Goal: Task Accomplishment & Management: Complete application form

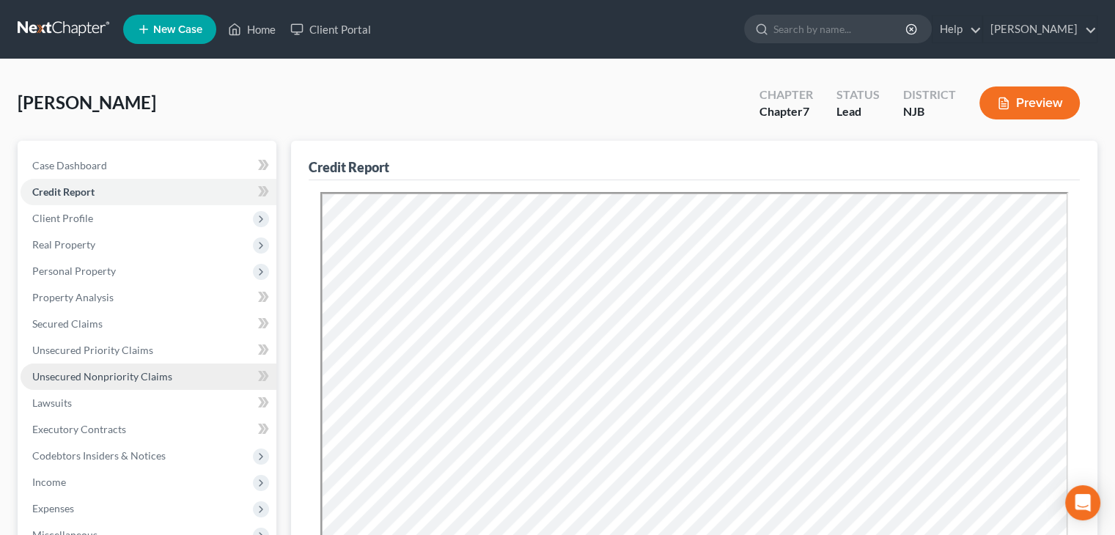
click at [119, 373] on span "Unsecured Nonpriority Claims" at bounding box center [102, 376] width 140 height 12
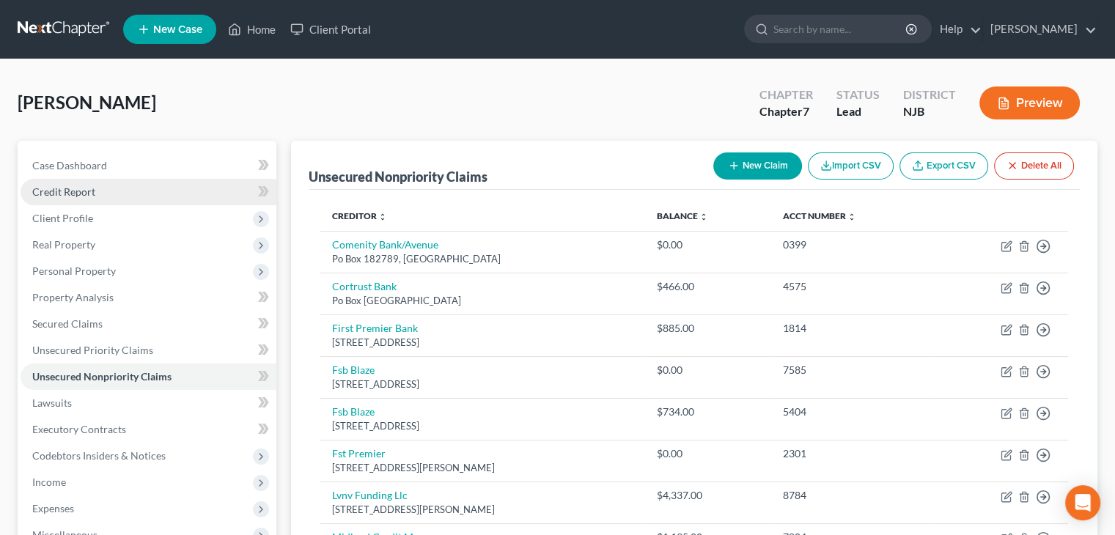
click at [92, 191] on span "Credit Report" at bounding box center [63, 191] width 63 height 12
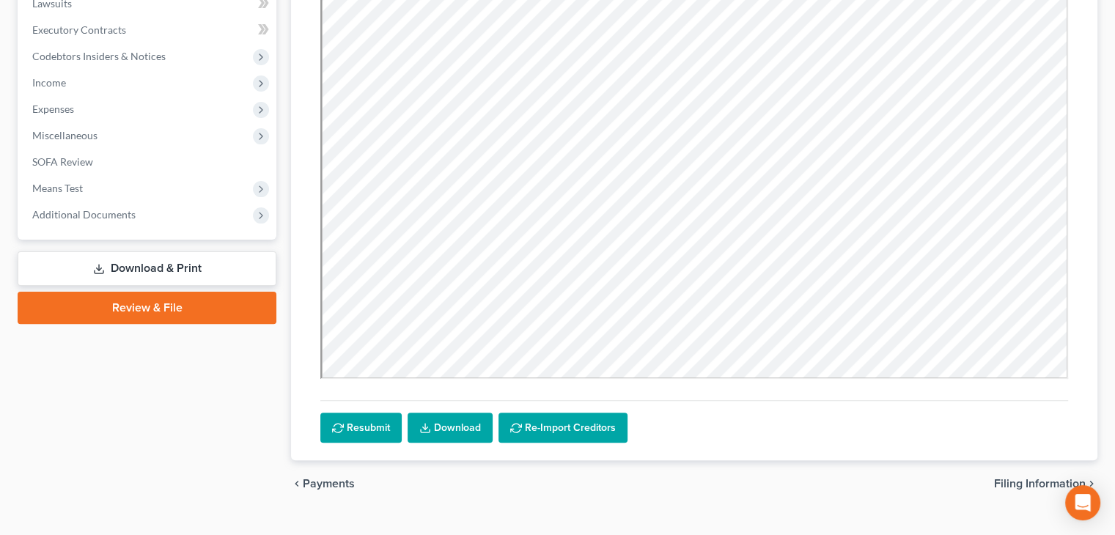
scroll to position [427, 0]
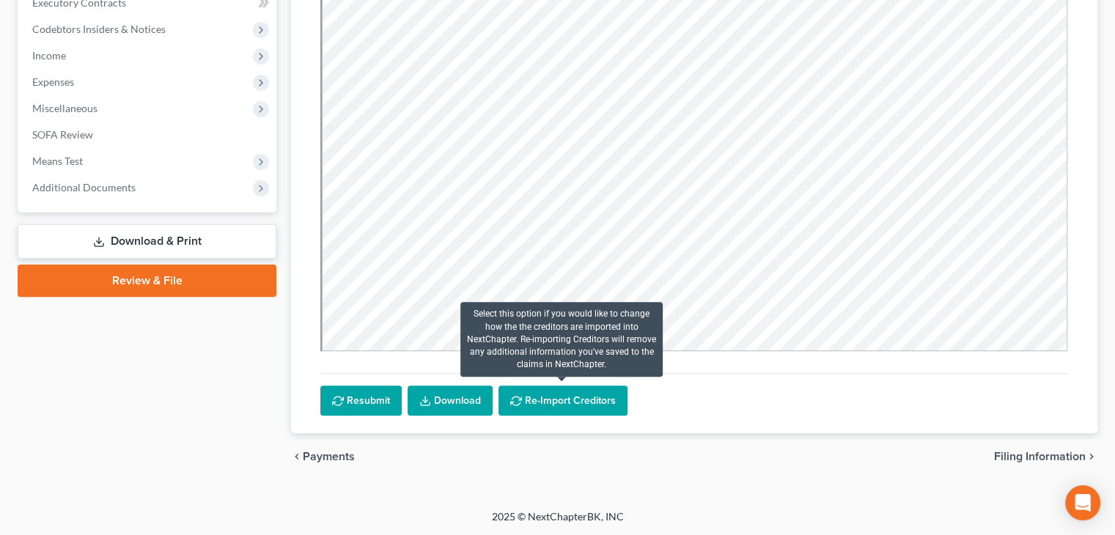
click at [573, 405] on button "Re-Import Creditors" at bounding box center [562, 401] width 129 height 31
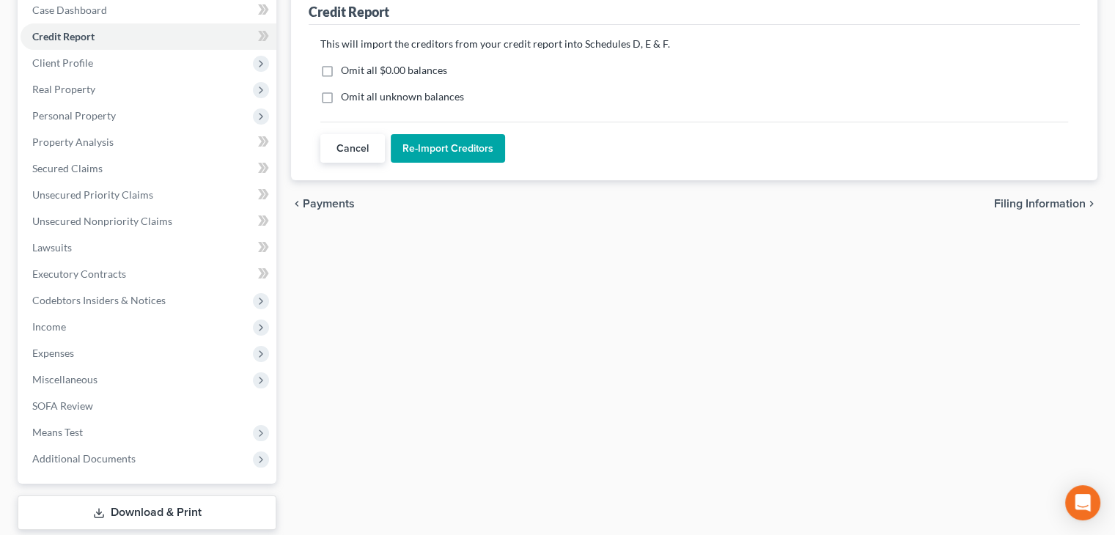
scroll to position [0, 0]
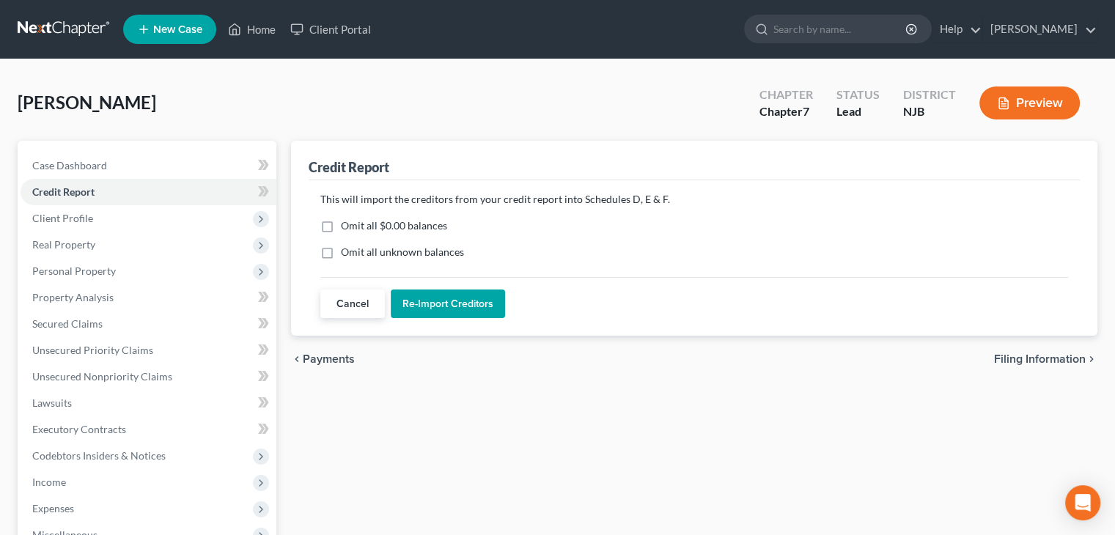
click at [341, 223] on label "Omit all $0.00 balances" at bounding box center [394, 225] width 106 height 15
click at [347, 223] on input "Omit all $0.00 balances" at bounding box center [352, 223] width 10 height 10
checkbox input "true"
click at [341, 250] on label "Omit all unknown balances" at bounding box center [402, 252] width 123 height 15
click at [347, 250] on input "Omit all unknown balances" at bounding box center [352, 250] width 10 height 10
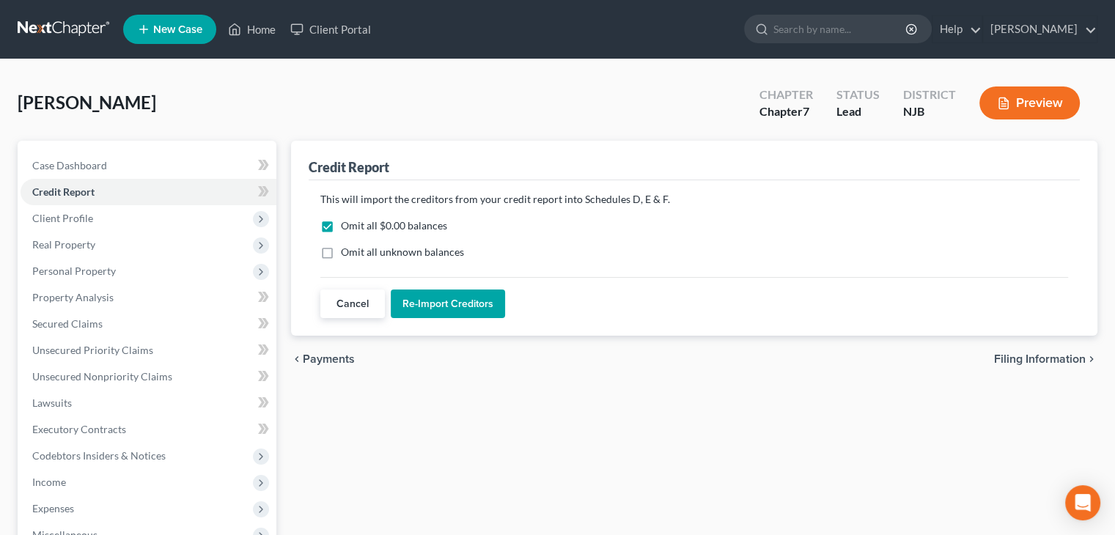
checkbox input "true"
click at [463, 302] on button "Re-Import Creditors" at bounding box center [448, 303] width 114 height 29
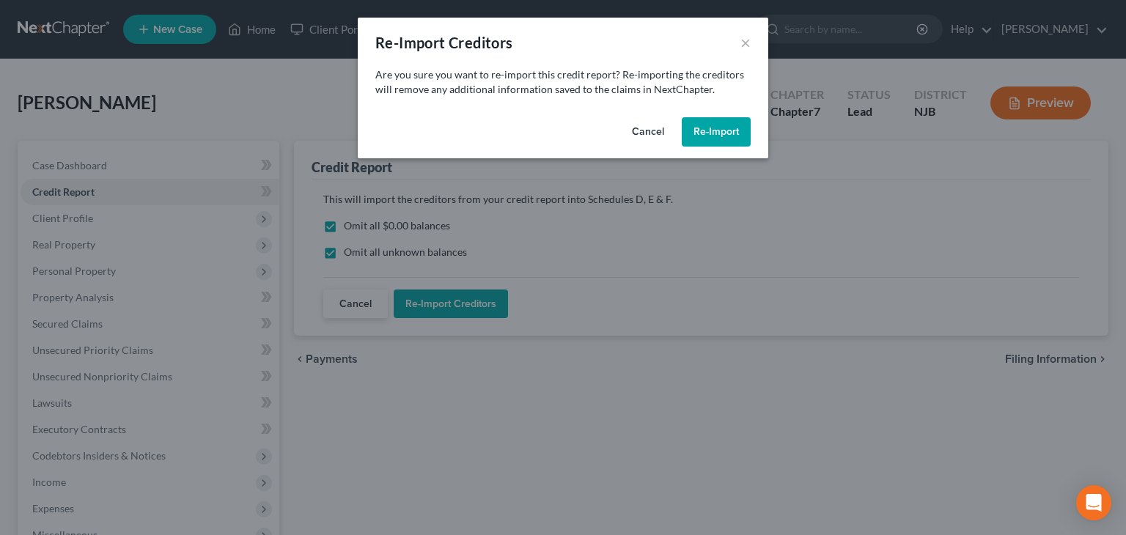
click at [737, 136] on button "Re-Import" at bounding box center [716, 131] width 69 height 29
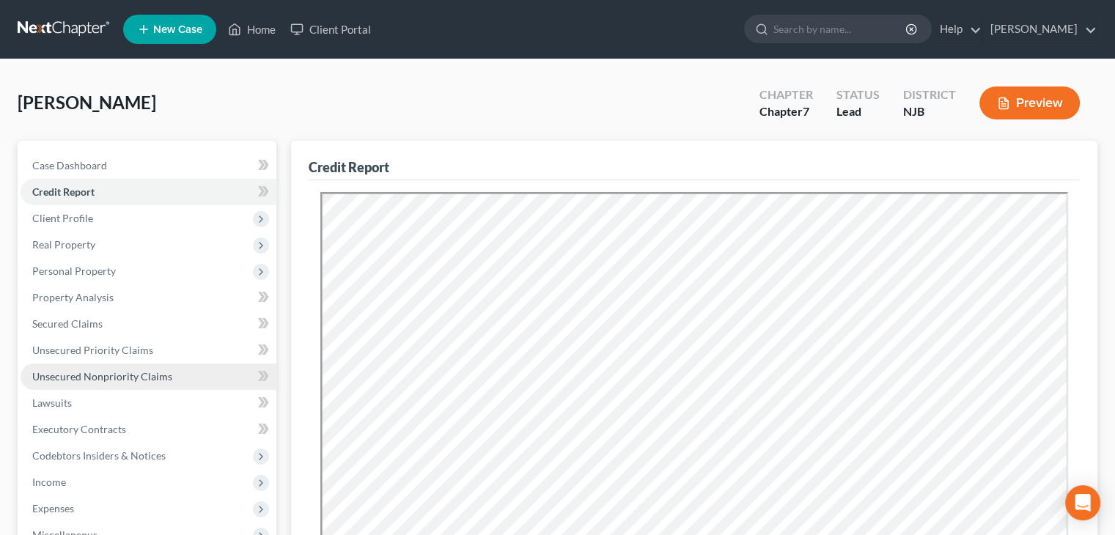
click at [100, 378] on span "Unsecured Nonpriority Claims" at bounding box center [102, 376] width 140 height 12
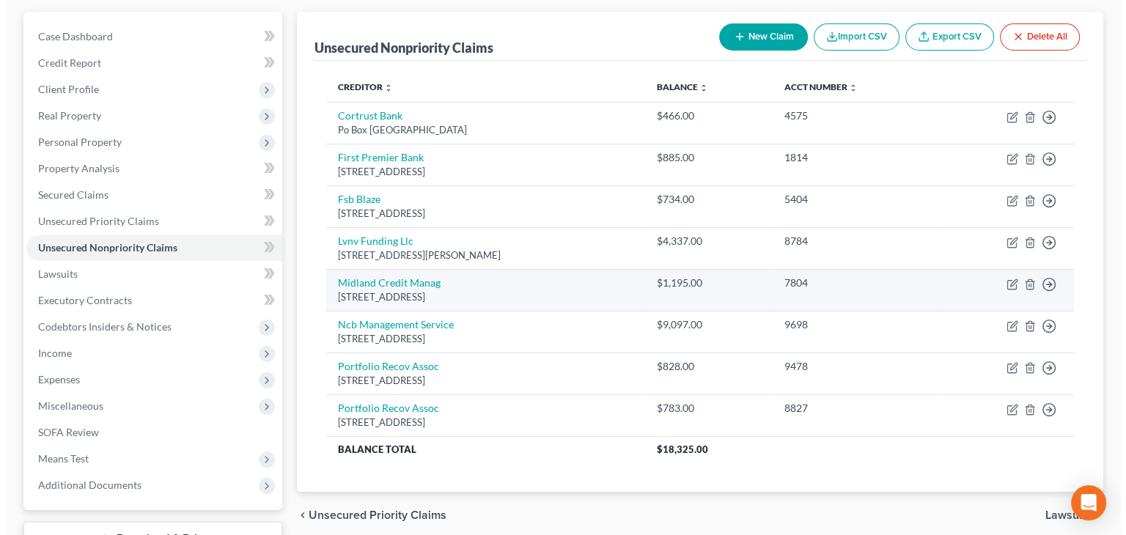
scroll to position [147, 0]
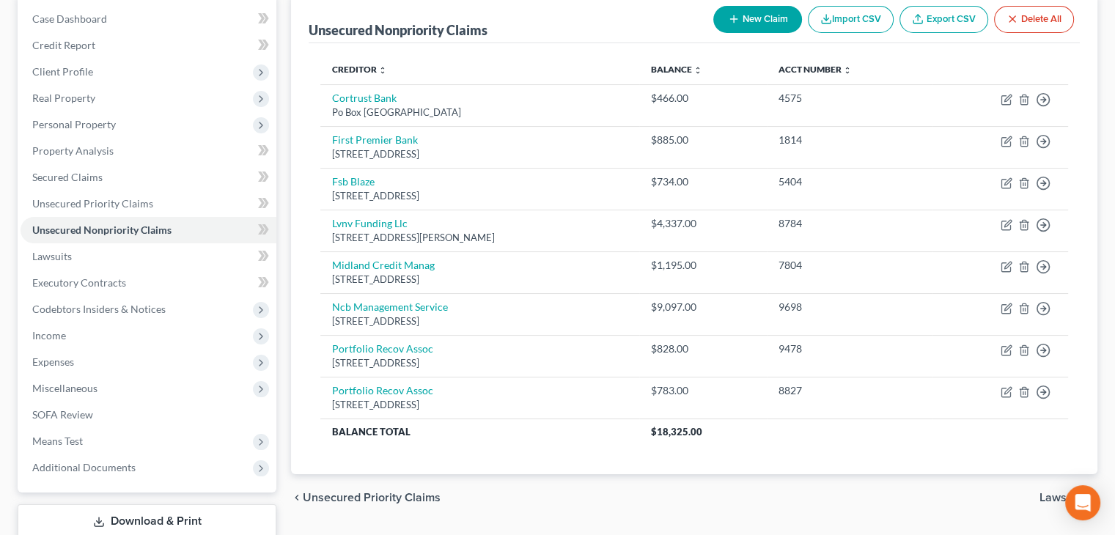
click at [766, 18] on button "New Claim" at bounding box center [757, 19] width 89 height 27
select select "0"
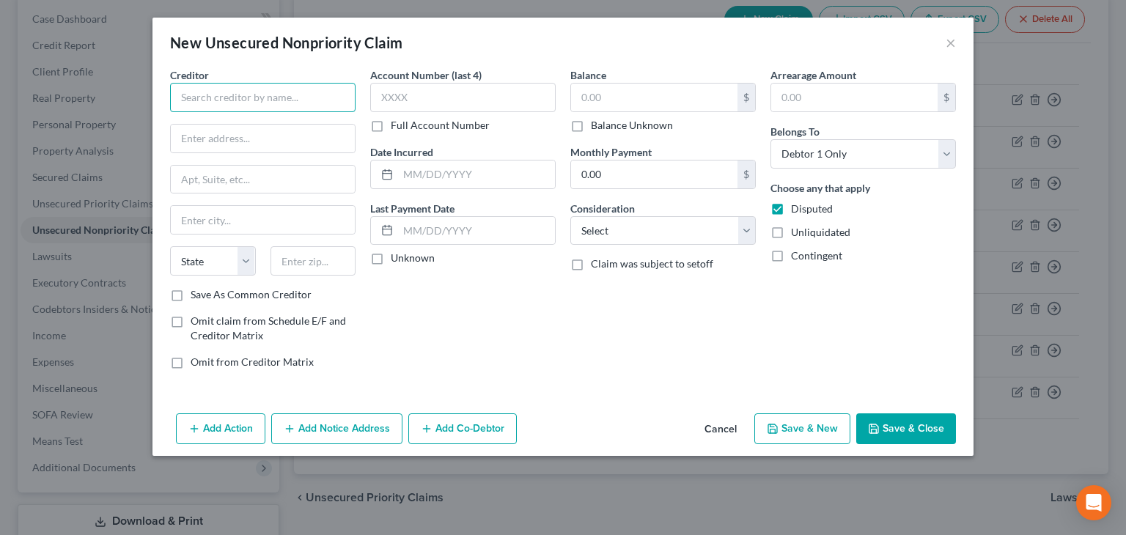
click at [224, 97] on input "text" at bounding box center [262, 97] width 185 height 29
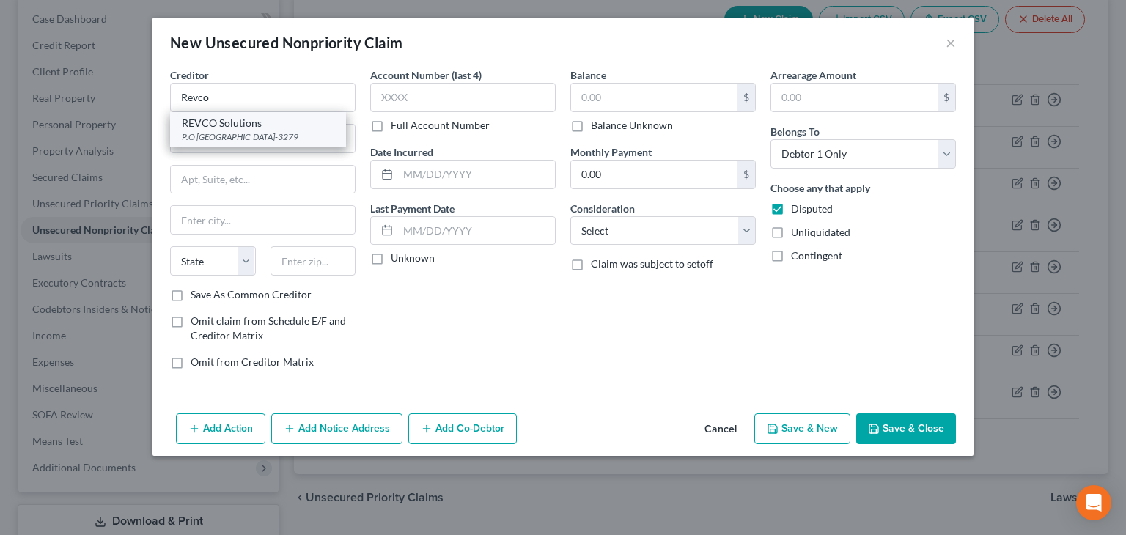
click at [235, 120] on div "REVCO Solutions" at bounding box center [258, 123] width 152 height 15
type input "REVCO Solutions"
type input "P.O Box 163279"
type input "Columbus"
select select "36"
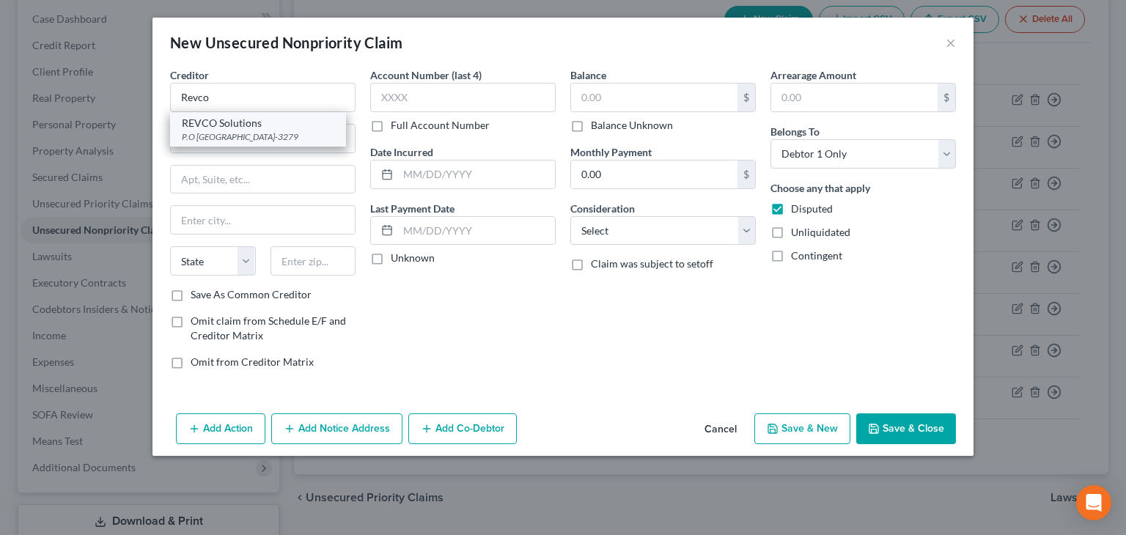
type input "43216-3279"
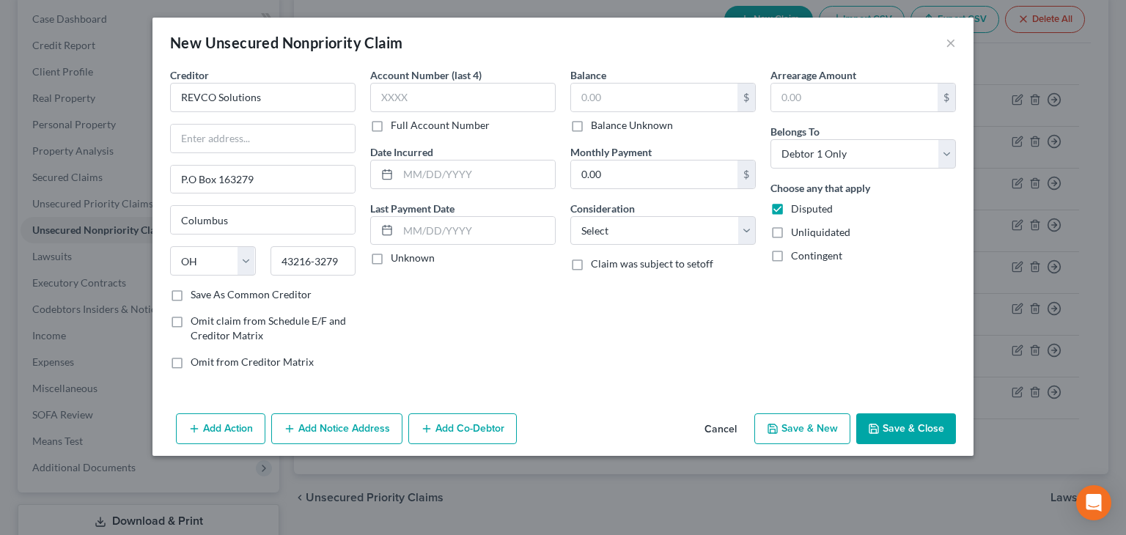
click at [391, 258] on label "Unknown" at bounding box center [413, 258] width 44 height 15
click at [397, 258] on input "Unknown" at bounding box center [402, 256] width 10 height 10
checkbox input "true"
click at [394, 99] on input "text" at bounding box center [462, 97] width 185 height 29
type input "8096"
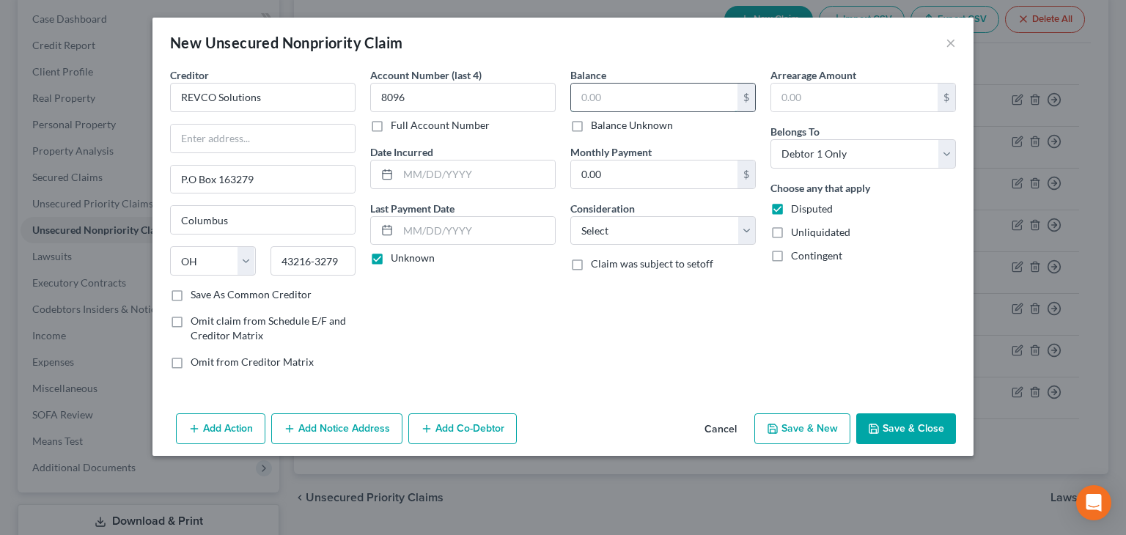
click at [597, 99] on input "text" at bounding box center [654, 98] width 166 height 28
type input "1,542"
click at [591, 220] on select "Select Cable / Satellite Services Collection Agency Credit Card Debt Debt Couns…" at bounding box center [662, 230] width 185 height 29
select select "1"
click at [570, 216] on select "Select Cable / Satellite Services Collection Agency Credit Card Debt Debt Couns…" at bounding box center [662, 230] width 185 height 29
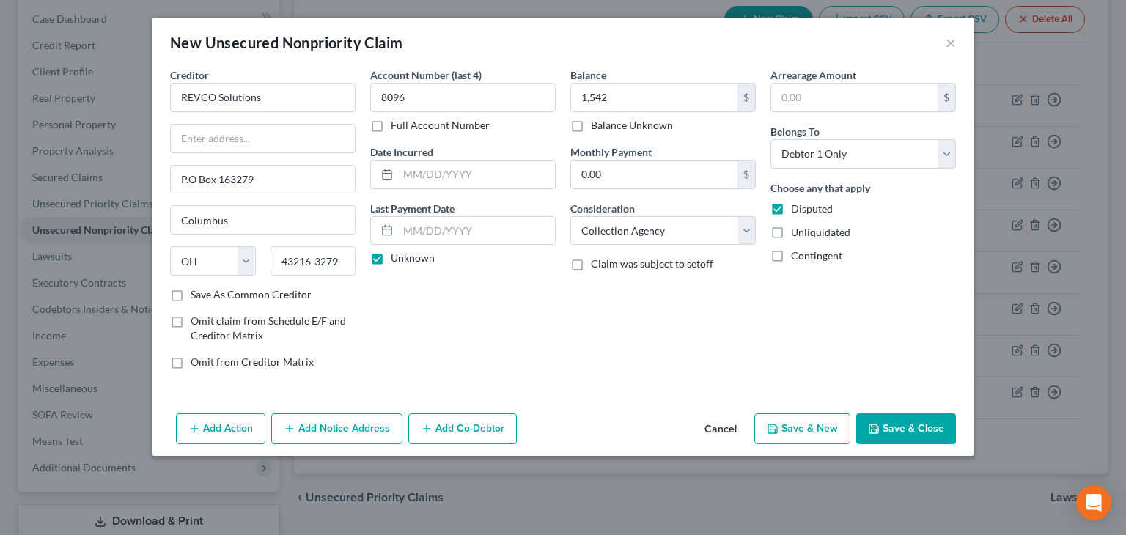
click at [349, 426] on button "Add Notice Address" at bounding box center [336, 428] width 131 height 31
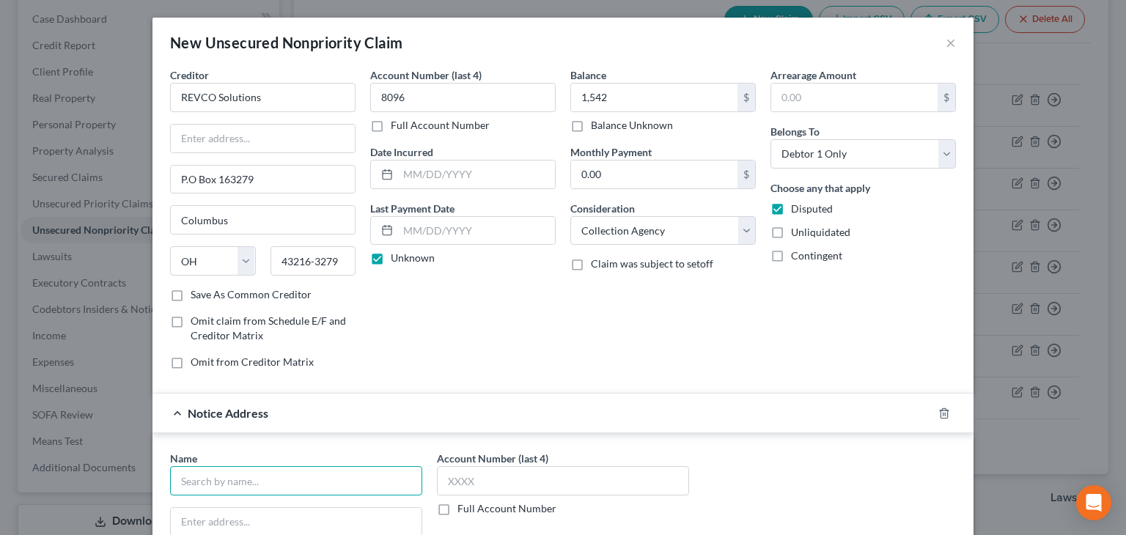
click at [185, 477] on input "text" at bounding box center [296, 480] width 252 height 29
click at [255, 504] on div "Cape Emergency Physicians" at bounding box center [265, 506] width 166 height 15
type input "Cape Emergency Physicians"
type input "PO Box 698"
type input "[PERSON_NAME]"
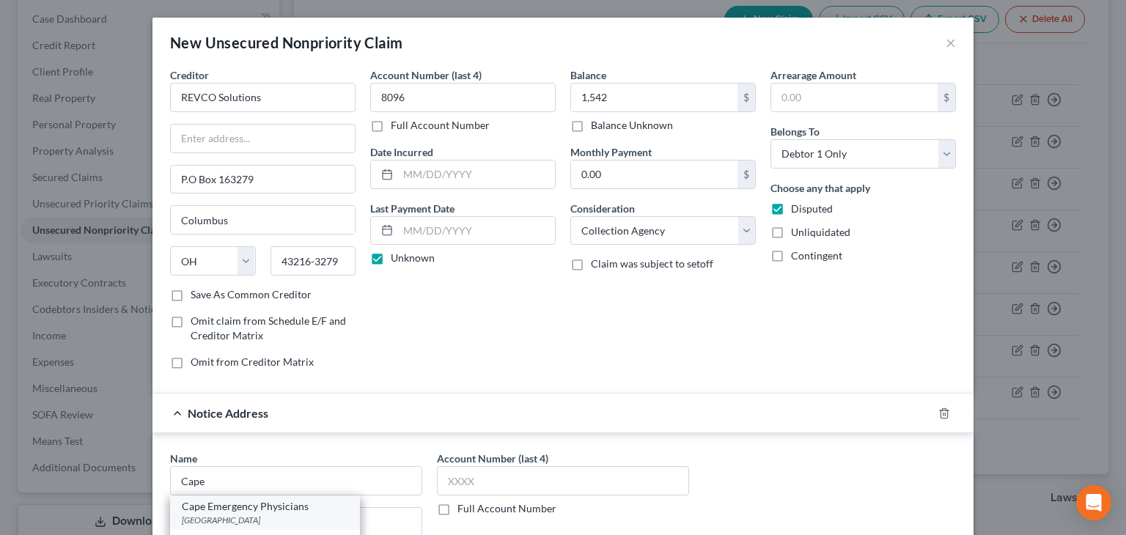
select select "33"
type input "07039"
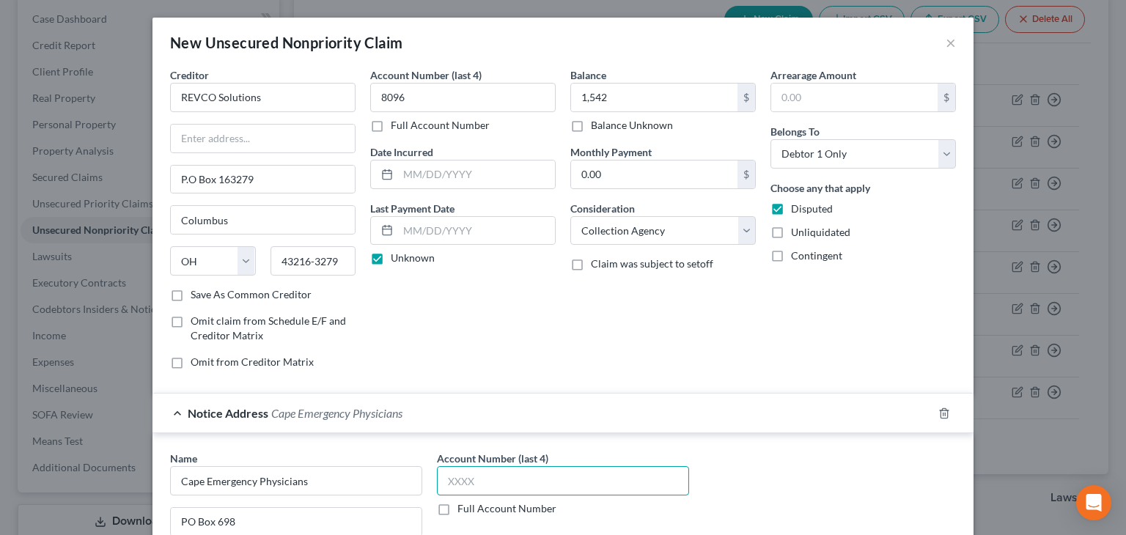
click at [465, 484] on input "text" at bounding box center [563, 480] width 252 height 29
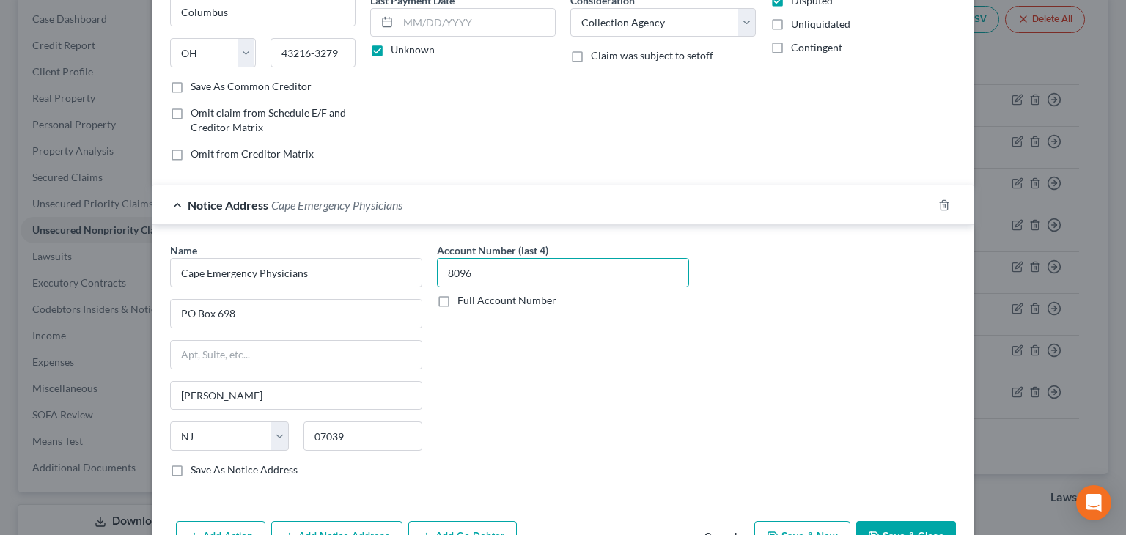
scroll to position [251, 0]
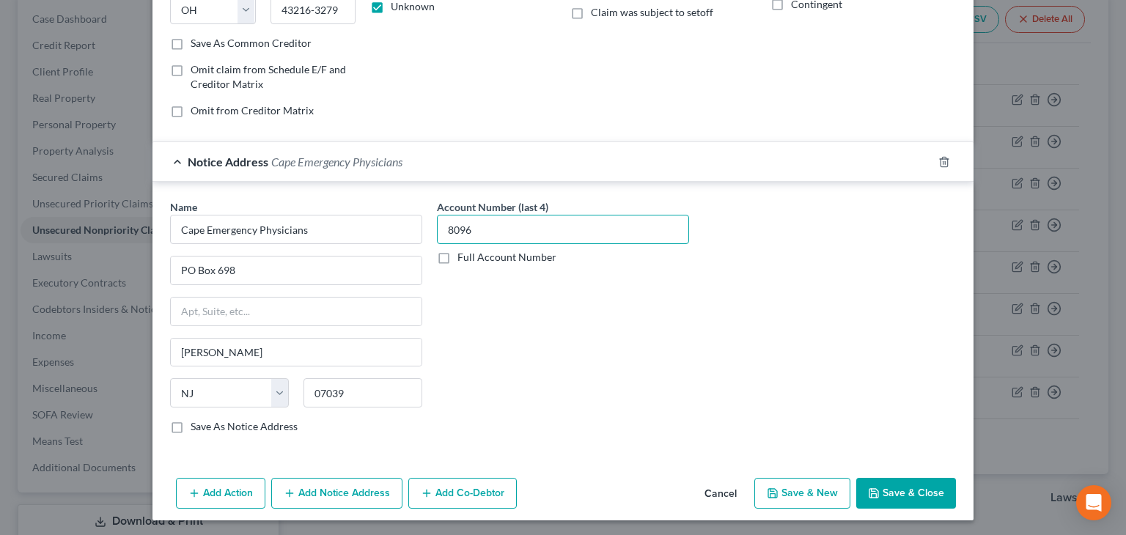
type input "8096"
click at [897, 486] on button "Save & Close" at bounding box center [906, 493] width 100 height 31
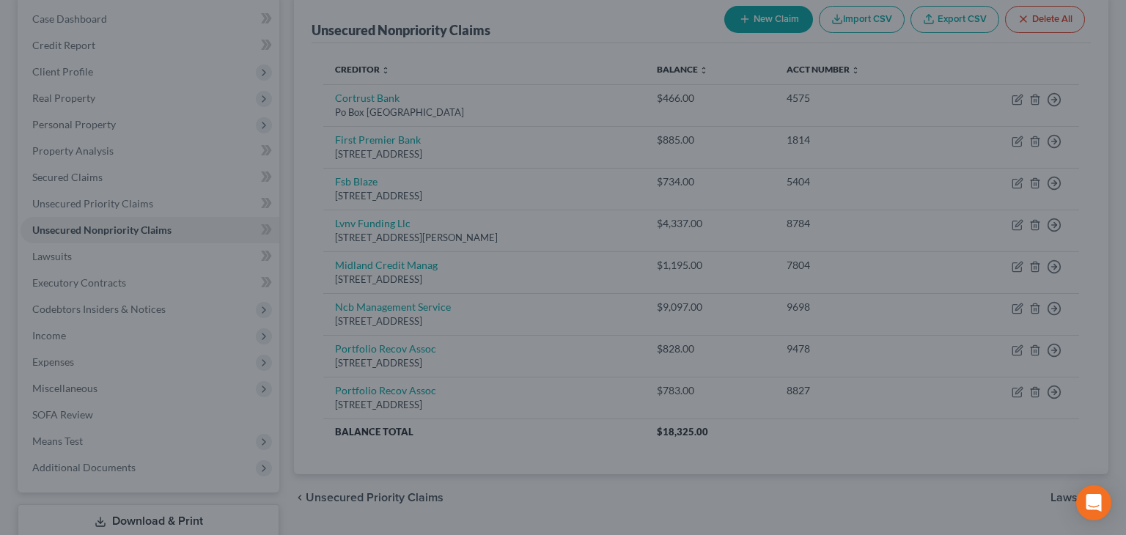
type input "1,542.00"
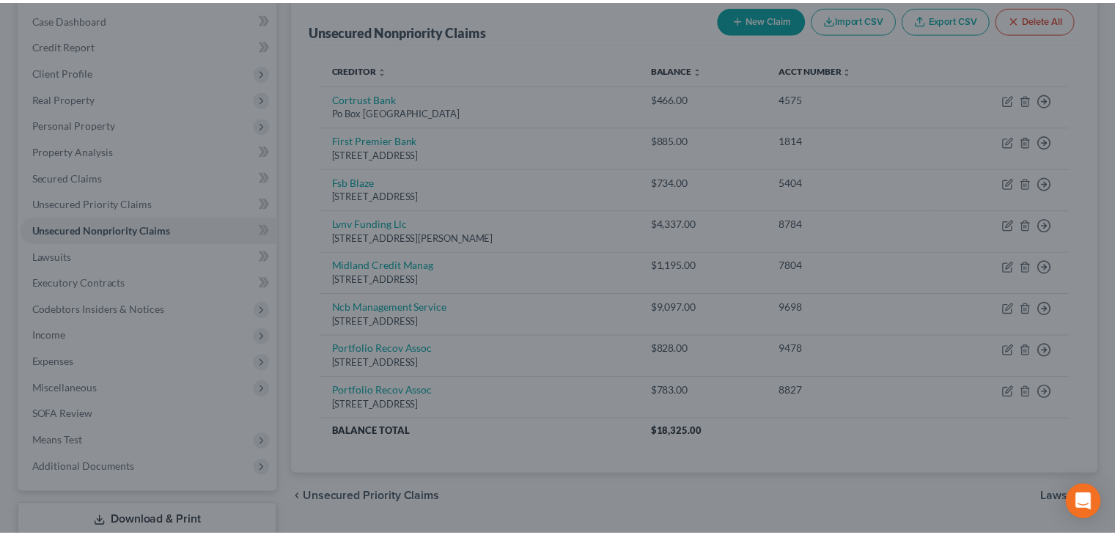
scroll to position [0, 0]
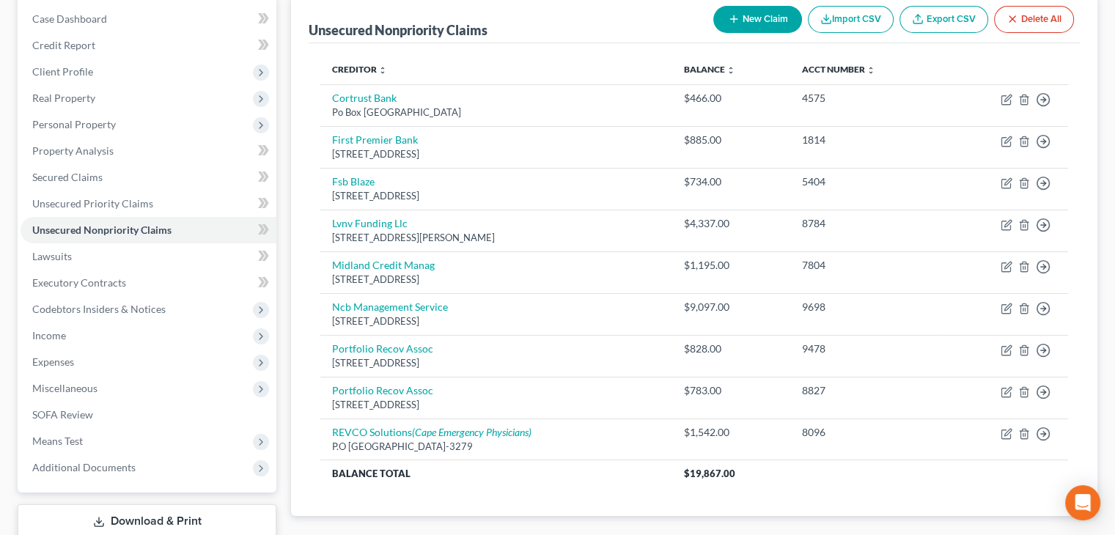
click at [775, 18] on button "New Claim" at bounding box center [757, 19] width 89 height 27
select select "0"
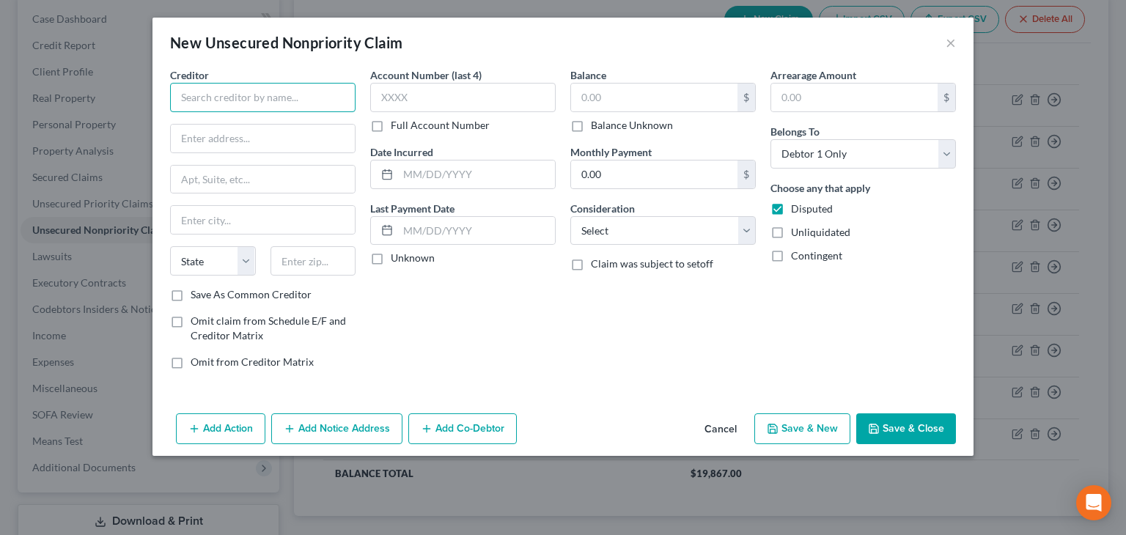
click at [230, 96] on input "text" at bounding box center [262, 97] width 185 height 29
type input "Aspen Dental"
drag, startPoint x: 196, startPoint y: 142, endPoint x: 204, endPoint y: 139, distance: 8.6
click at [196, 142] on input "text" at bounding box center [263, 139] width 184 height 28
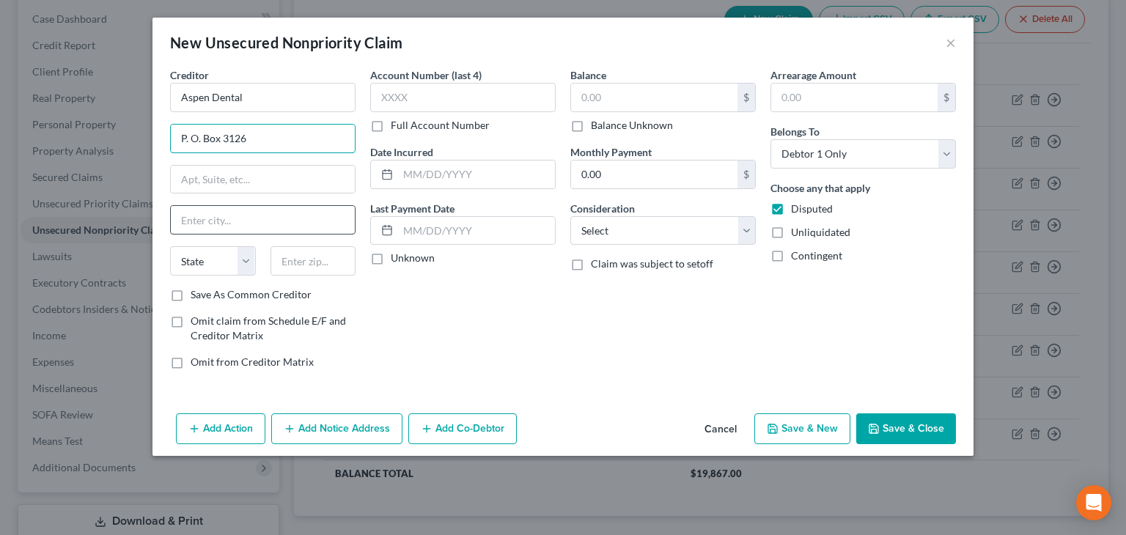
type input "P. O. Box 3126"
click at [219, 230] on input "text" at bounding box center [263, 220] width 184 height 28
type input "[GEOGRAPHIC_DATA]"
click at [182, 265] on select "State [US_STATE] AK AR AZ CA CO CT DE DC [GEOGRAPHIC_DATA] [GEOGRAPHIC_DATA] GU…" at bounding box center [213, 260] width 86 height 29
select select "35"
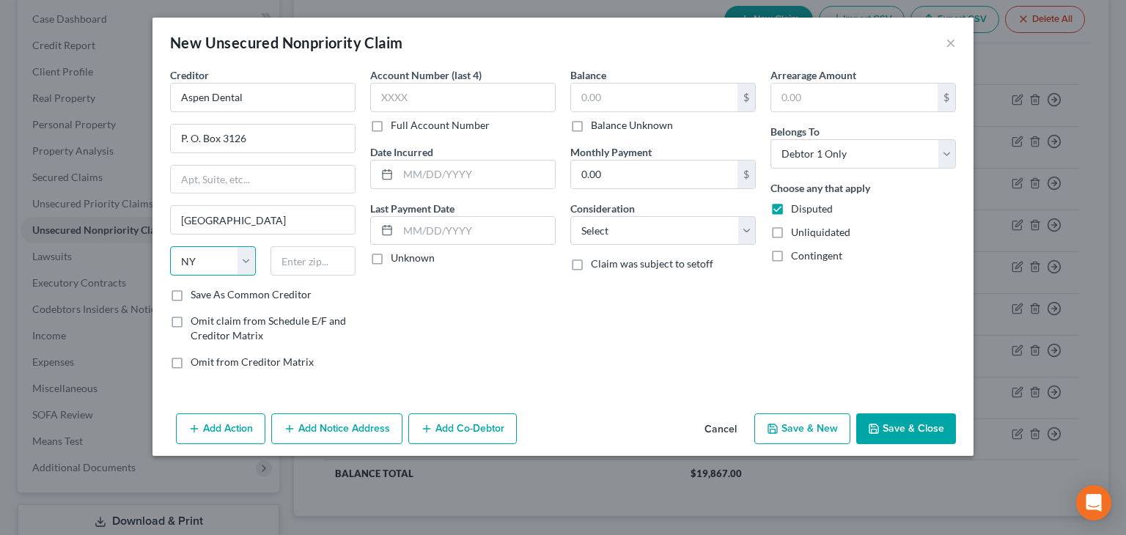
click at [170, 246] on select "State [US_STATE] AK AR AZ CA CO CT DE DC [GEOGRAPHIC_DATA] [GEOGRAPHIC_DATA] GU…" at bounding box center [213, 260] width 86 height 29
click at [300, 263] on input "text" at bounding box center [313, 260] width 86 height 29
type input "13220-3126"
click at [438, 103] on input "text" at bounding box center [462, 97] width 185 height 29
type input "7520"
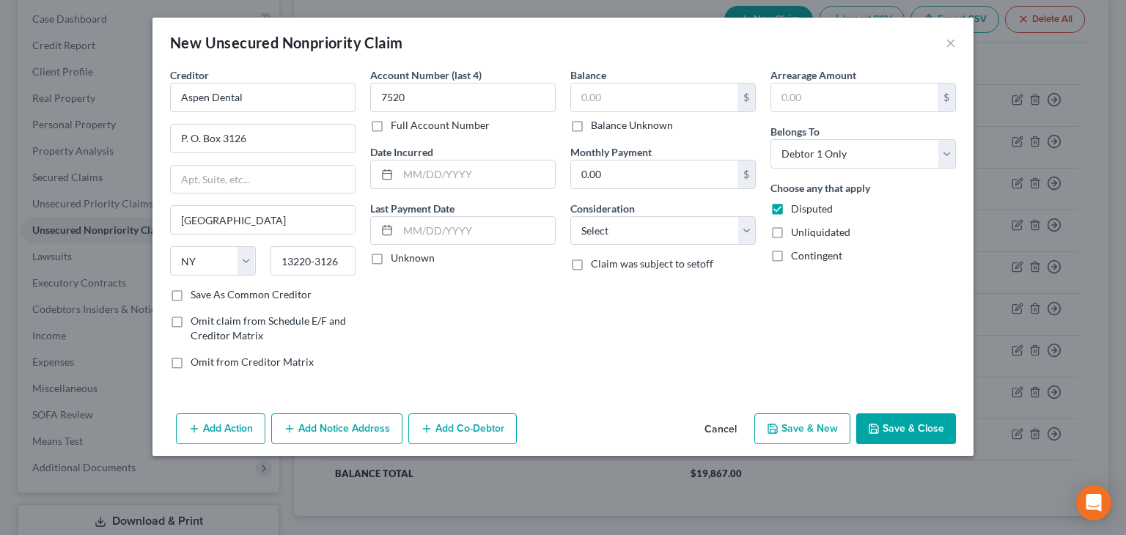
click at [391, 257] on label "Unknown" at bounding box center [413, 258] width 44 height 15
click at [397, 257] on input "Unknown" at bounding box center [402, 256] width 10 height 10
checkbox input "true"
click at [616, 100] on input "text" at bounding box center [654, 98] width 166 height 28
type input "436"
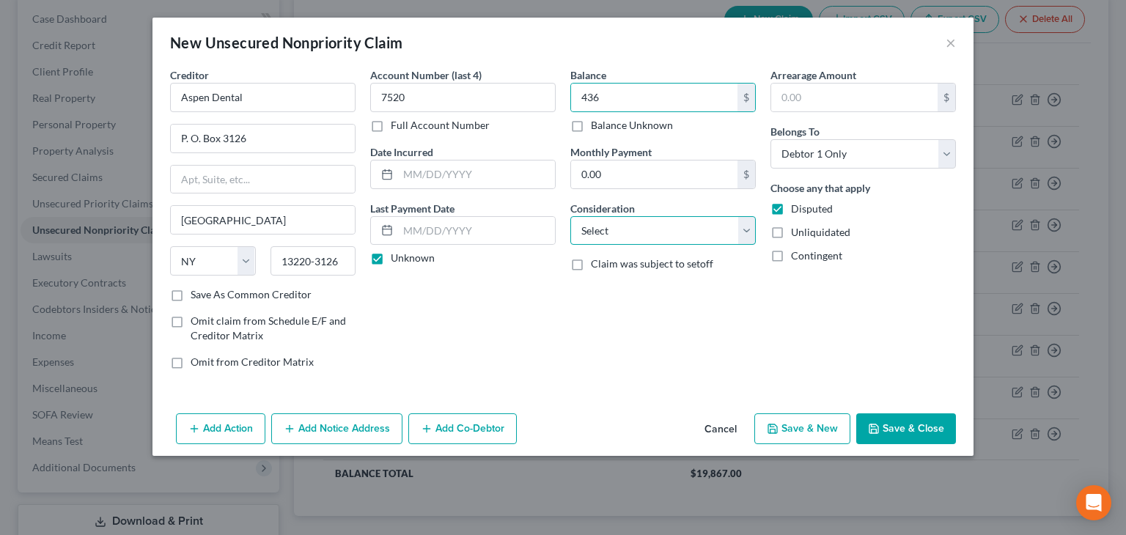
click at [633, 232] on select "Select Cable / Satellite Services Collection Agency Credit Card Debt Debt Couns…" at bounding box center [662, 230] width 185 height 29
select select "9"
click at [570, 216] on select "Select Cable / Satellite Services Collection Agency Credit Card Debt Debt Couns…" at bounding box center [662, 230] width 185 height 29
click at [924, 433] on button "Save & Close" at bounding box center [906, 428] width 100 height 31
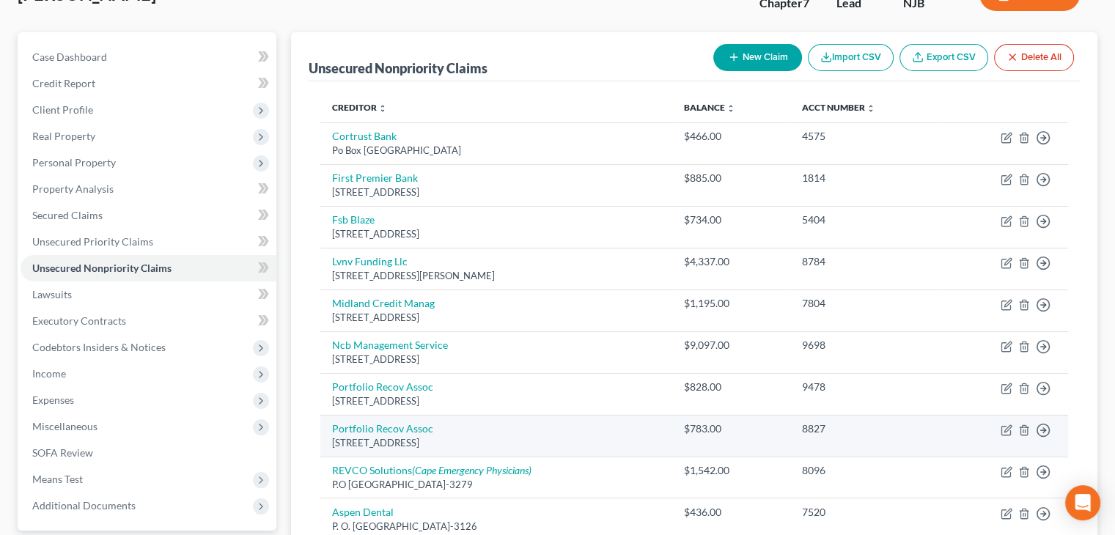
scroll to position [147, 0]
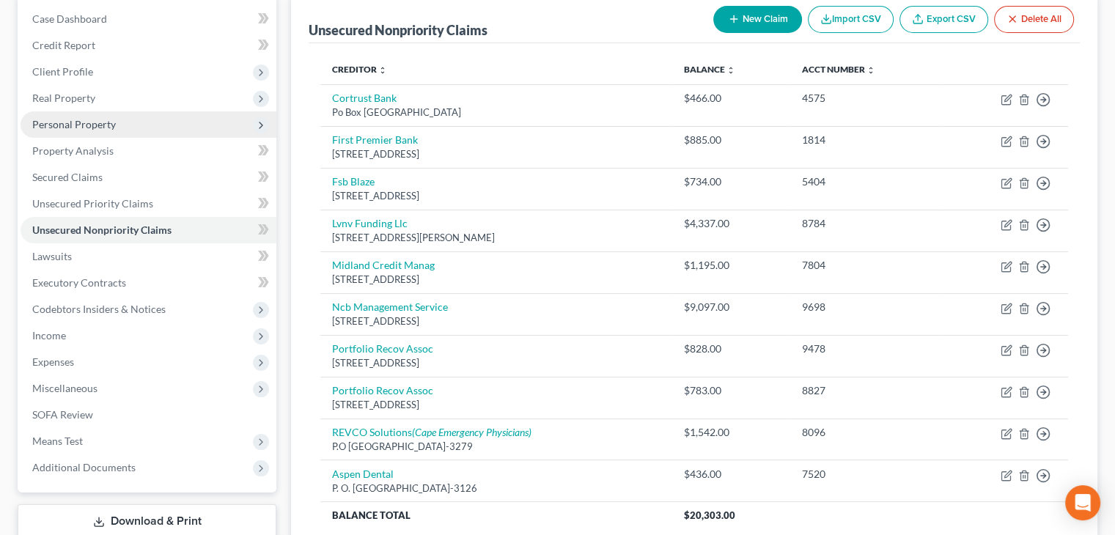
click at [76, 122] on span "Personal Property" at bounding box center [74, 124] width 84 height 12
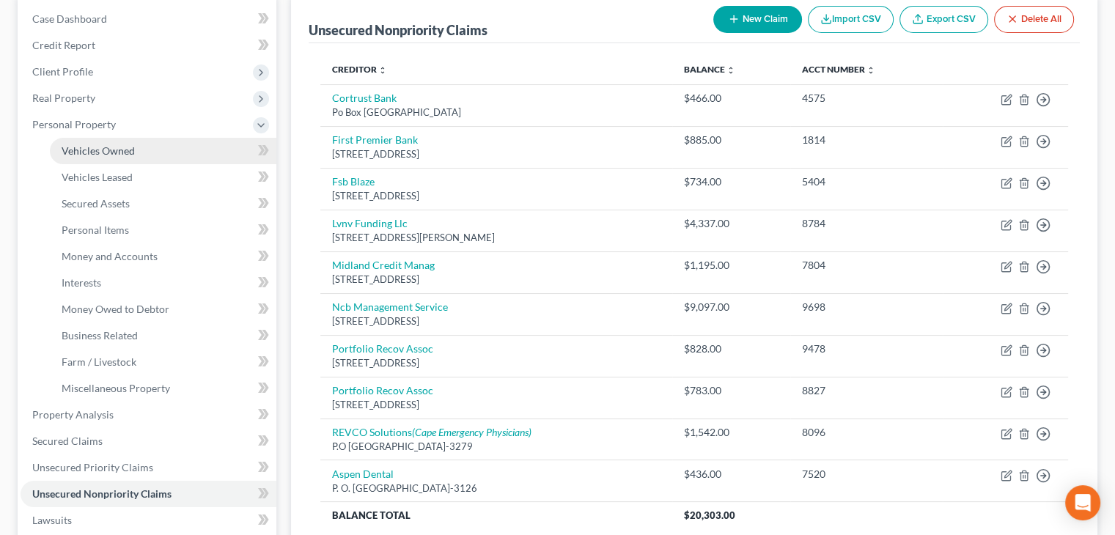
click at [125, 153] on span "Vehicles Owned" at bounding box center [98, 150] width 73 height 12
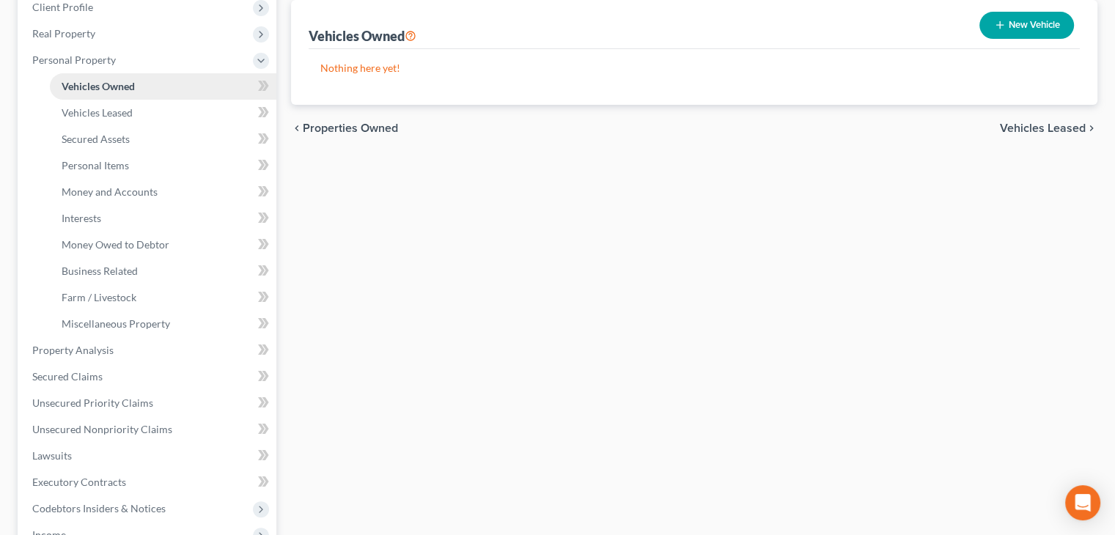
scroll to position [220, 0]
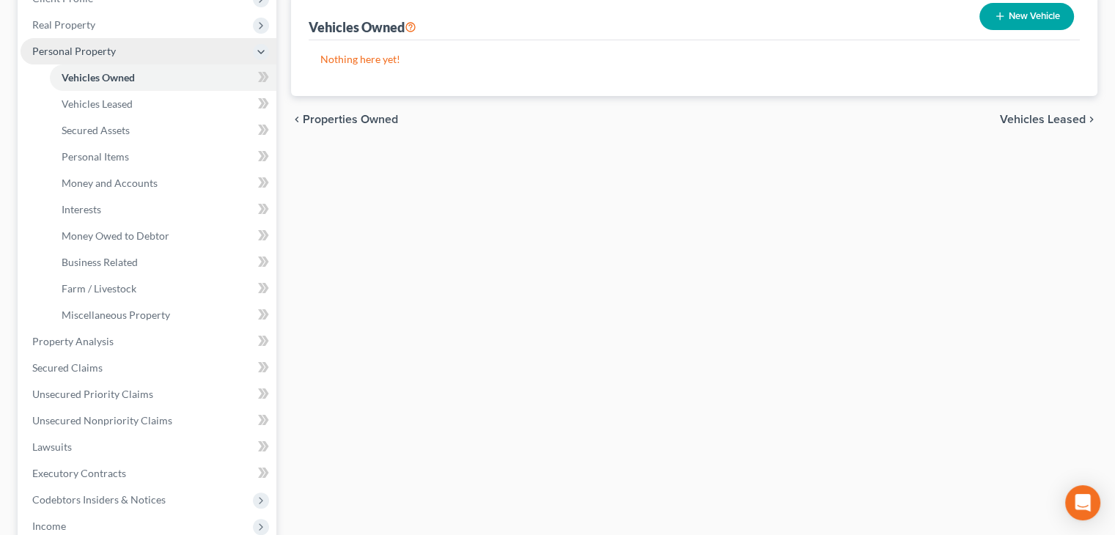
click at [61, 48] on span "Personal Property" at bounding box center [74, 51] width 84 height 12
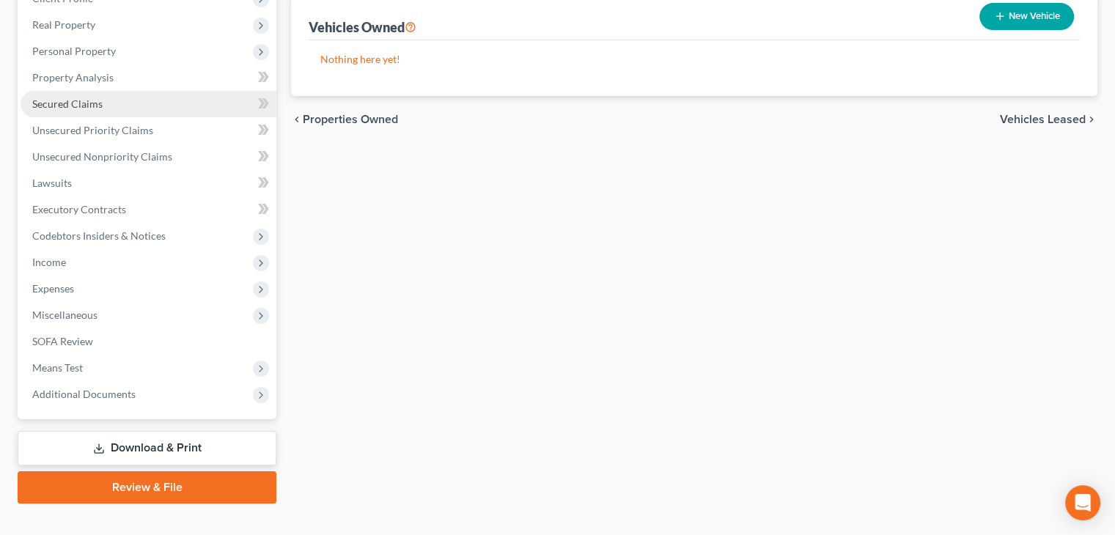
click at [67, 101] on span "Secured Claims" at bounding box center [67, 103] width 70 height 12
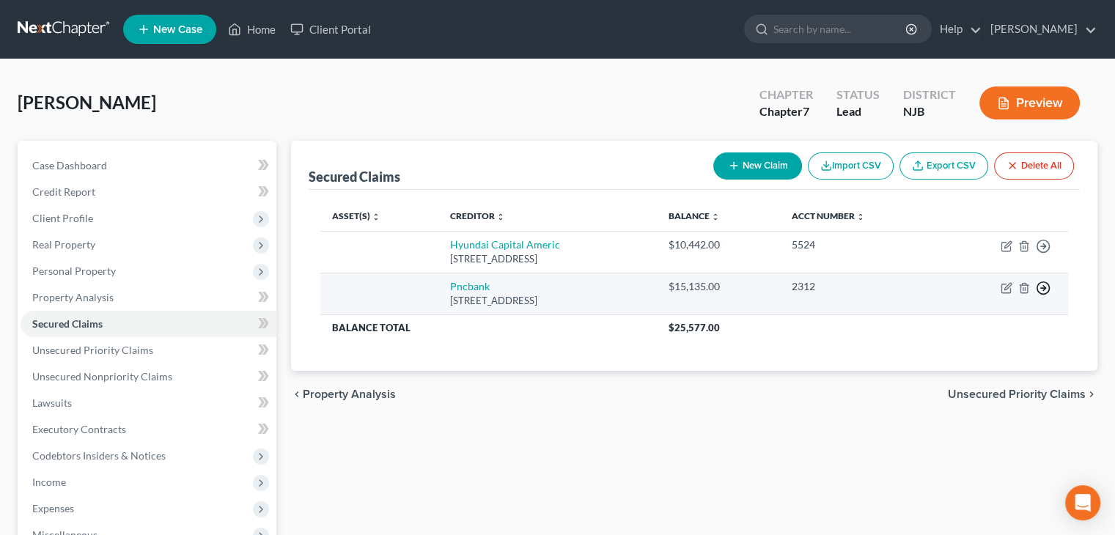
click at [1041, 288] on line "button" at bounding box center [1043, 288] width 5 height 0
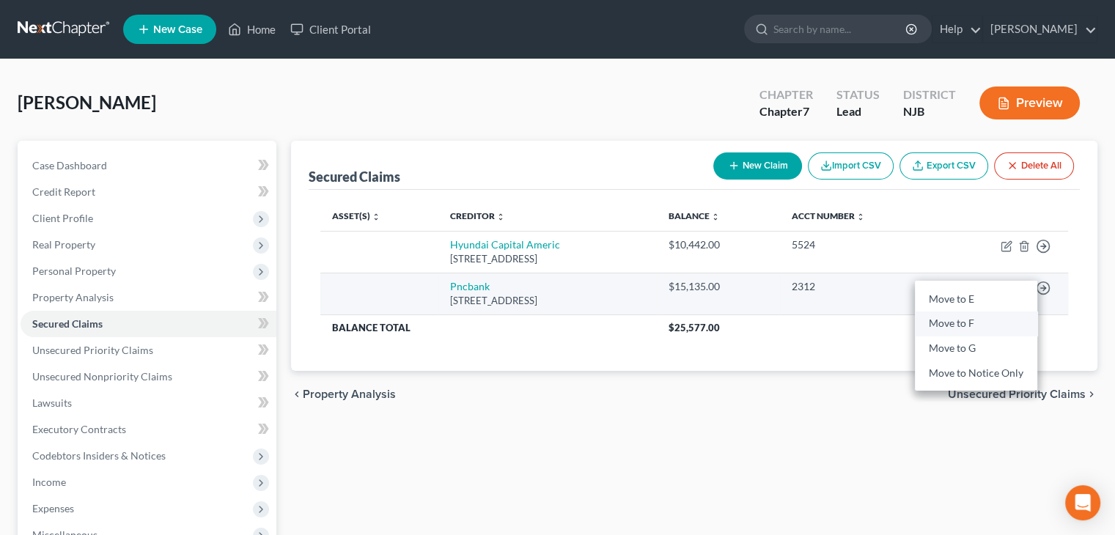
click at [956, 324] on link "Move to F" at bounding box center [976, 323] width 122 height 25
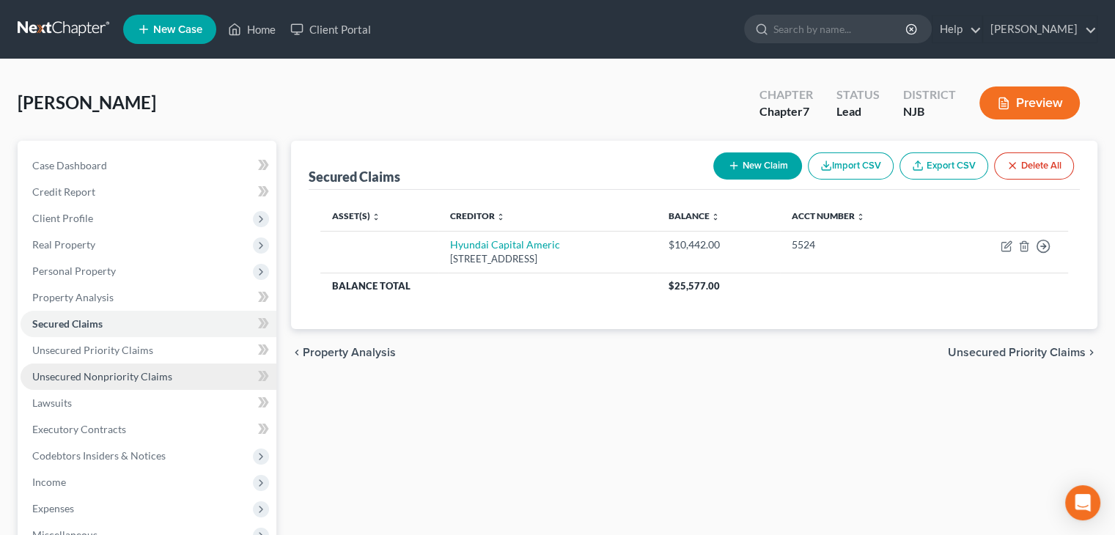
click at [114, 372] on span "Unsecured Nonpriority Claims" at bounding box center [102, 376] width 140 height 12
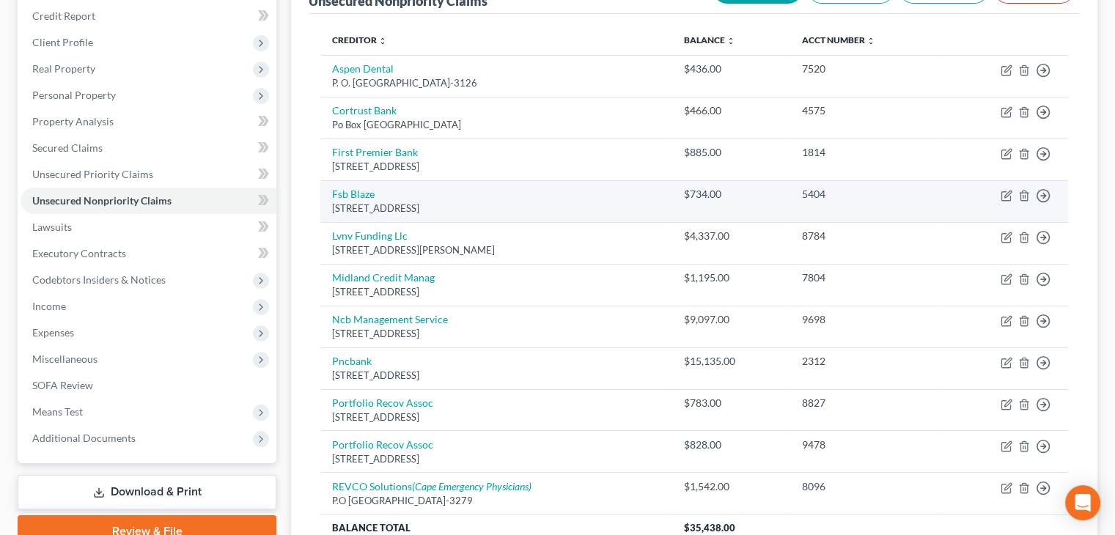
scroll to position [220, 0]
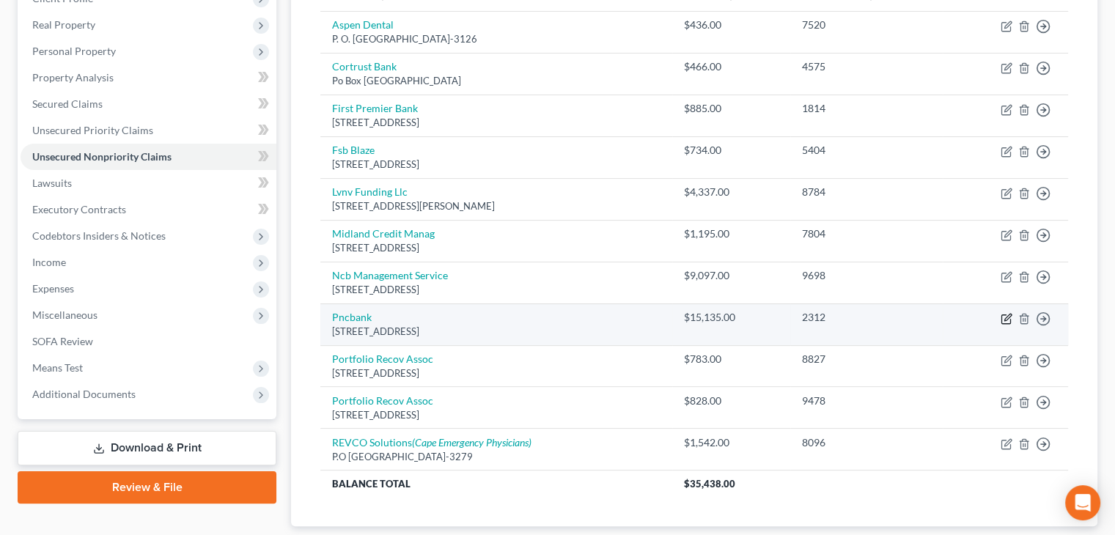
click at [1007, 317] on icon "button" at bounding box center [1007, 317] width 7 height 7
select select "39"
select select "0"
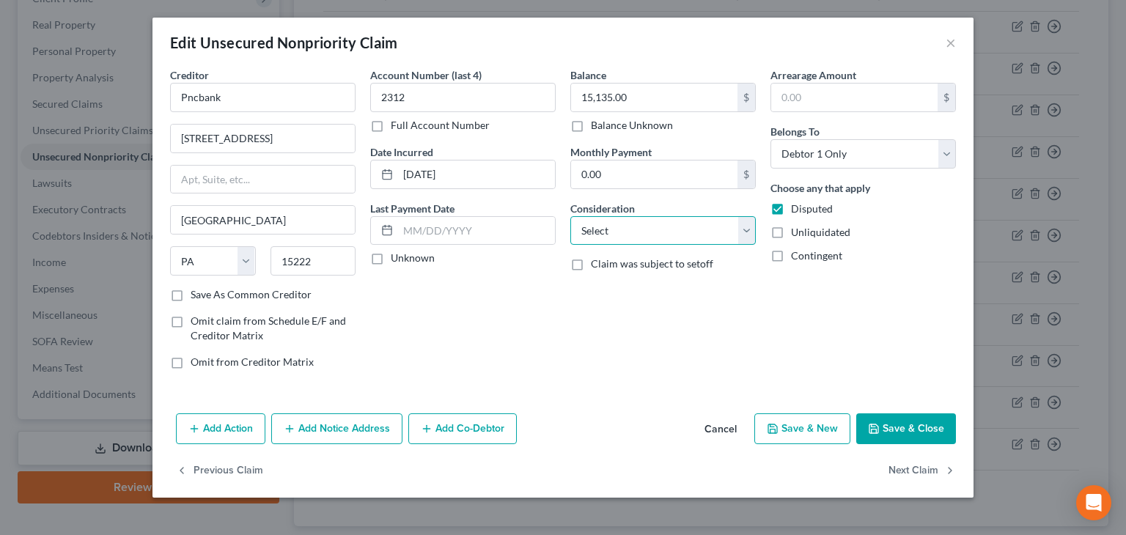
click at [740, 229] on select "Select Cable / Satellite Services Collection Agency Credit Card Debt Debt Couns…" at bounding box center [662, 230] width 185 height 29
select select "14"
click at [570, 216] on select "Select Cable / Satellite Services Collection Agency Credit Card Debt Debt Couns…" at bounding box center [662, 230] width 185 height 29
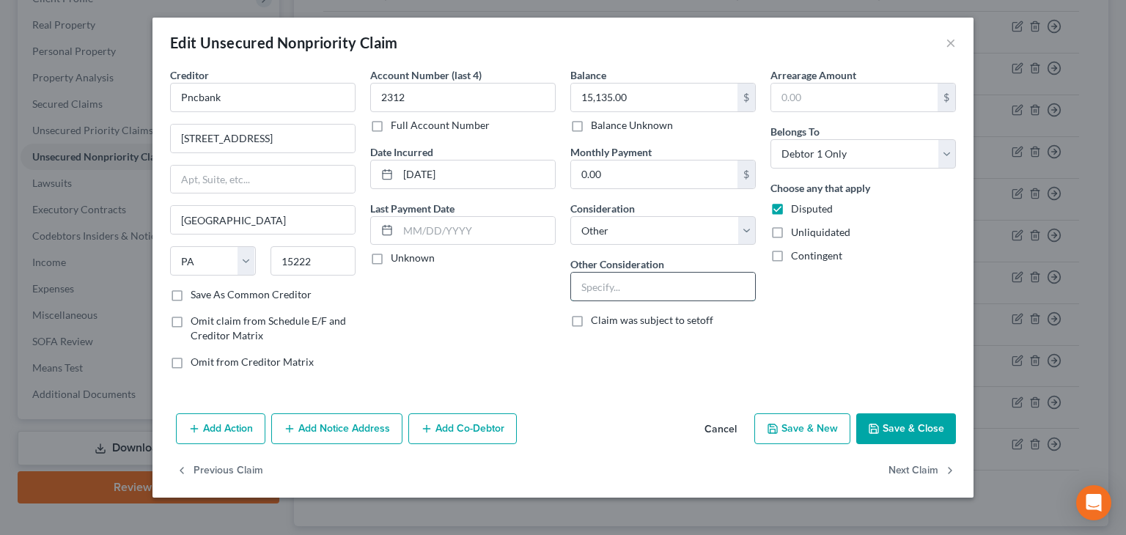
drag, startPoint x: 600, startPoint y: 286, endPoint x: 613, endPoint y: 276, distance: 15.7
click at [605, 287] on input "text" at bounding box center [663, 287] width 184 height 28
type input "Repossession"
drag, startPoint x: 916, startPoint y: 432, endPoint x: 376, endPoint y: 259, distance: 567.4
click at [376, 259] on div "Edit Unsecured Nonpriority Claim × Creditor * Pncbank [STREET_ADDRESS] [US_STAT…" at bounding box center [562, 258] width 821 height 480
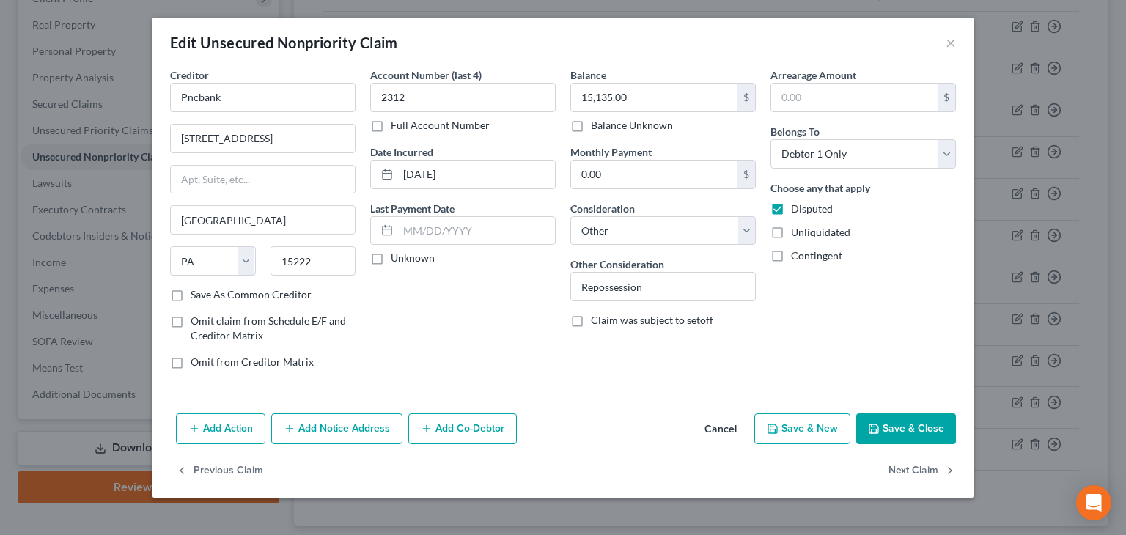
click at [391, 254] on label "Unknown" at bounding box center [413, 258] width 44 height 15
click at [397, 254] on input "Unknown" at bounding box center [402, 256] width 10 height 10
checkbox input "true"
click at [897, 436] on button "Save & Close" at bounding box center [906, 428] width 100 height 31
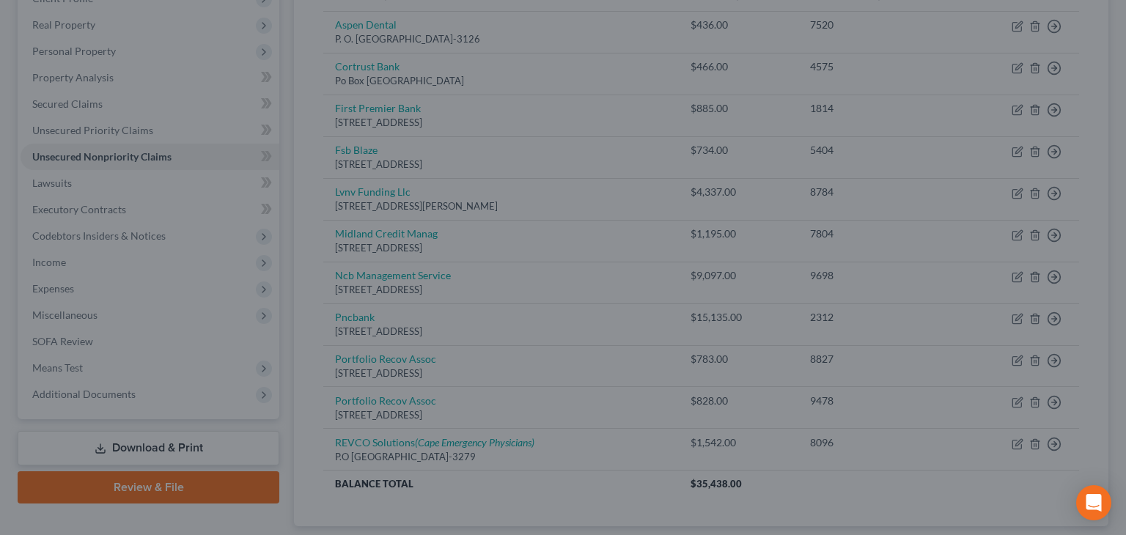
type input "0"
